Goal: Book appointment/travel/reservation

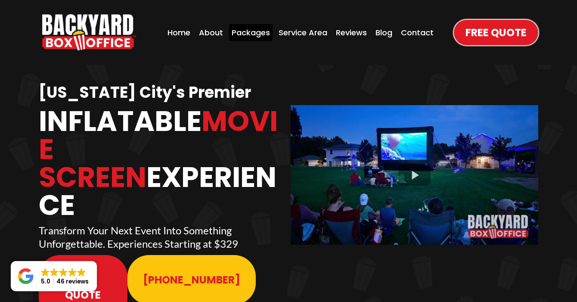
click at [250, 34] on div "Packages" at bounding box center [250, 32] width 43 height 17
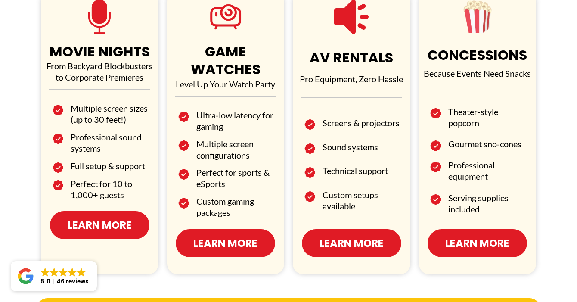
scroll to position [547, 0]
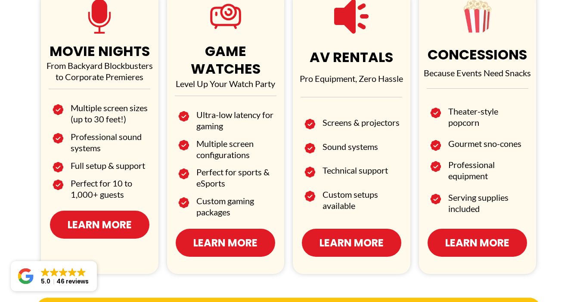
click at [102, 220] on span "Learn More" at bounding box center [100, 224] width 64 height 15
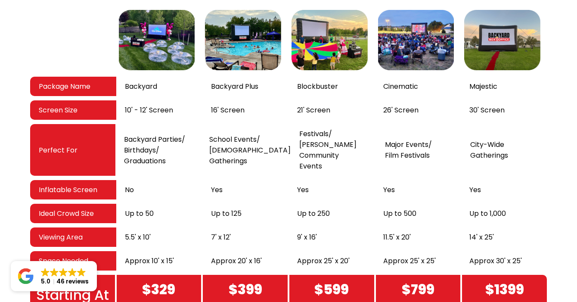
scroll to position [1456, 0]
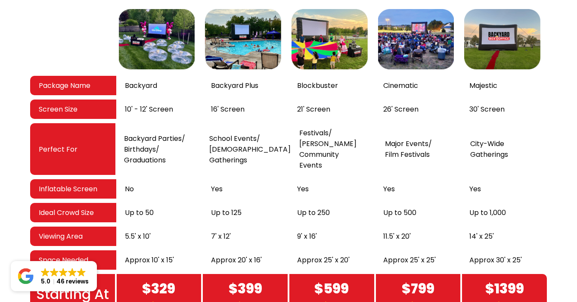
click at [150, 278] on span "$329" at bounding box center [158, 288] width 33 height 21
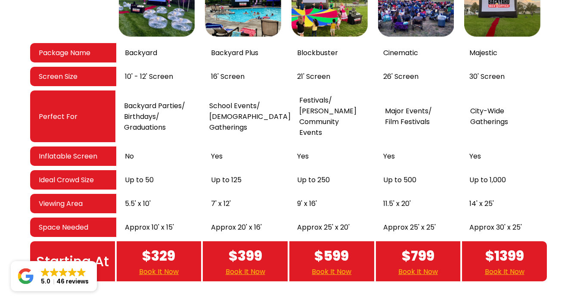
scroll to position [1493, 0]
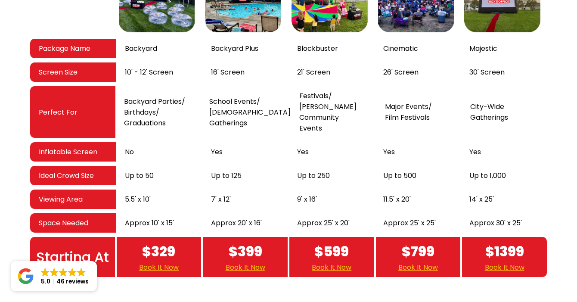
click at [157, 262] on link "Book It Now" at bounding box center [159, 267] width 40 height 11
